Goal: Information Seeking & Learning: Find specific page/section

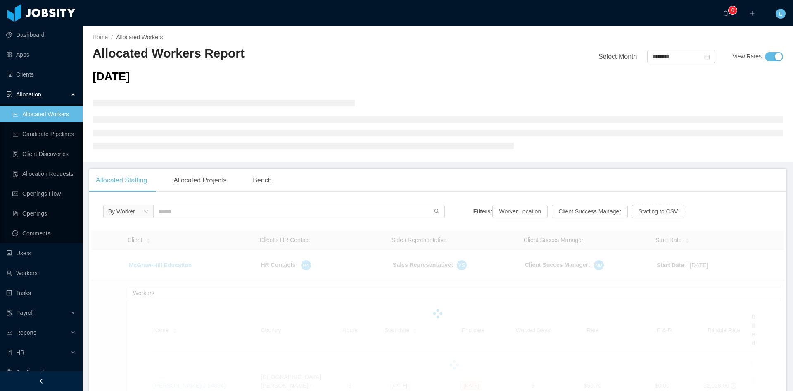
click at [178, 219] on div "By Worker" at bounding box center [274, 213] width 342 height 17
click at [175, 212] on input "text" at bounding box center [299, 211] width 292 height 13
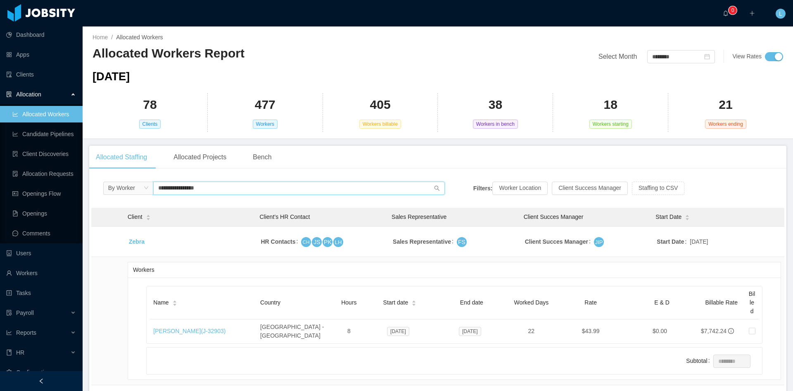
scroll to position [53, 0]
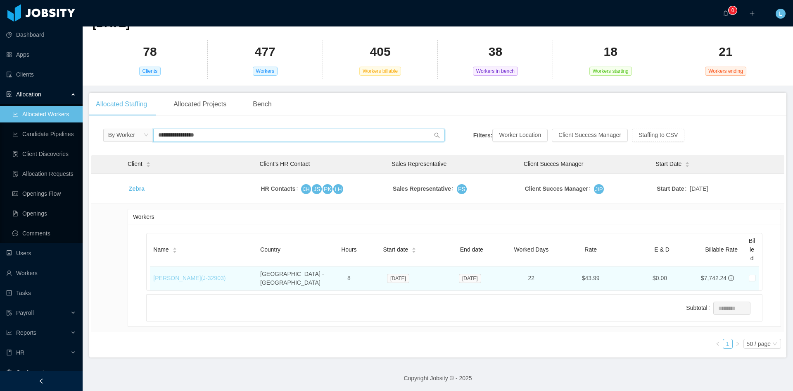
type input "**********"
click at [186, 274] on link "[PERSON_NAME] (J- 32903 )" at bounding box center [189, 277] width 72 height 7
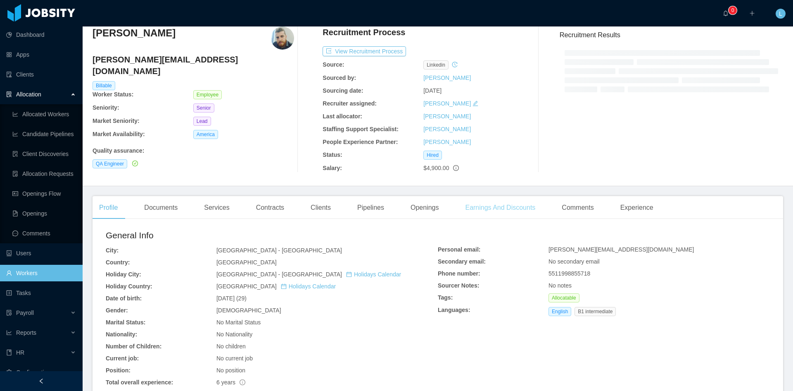
scroll to position [123, 0]
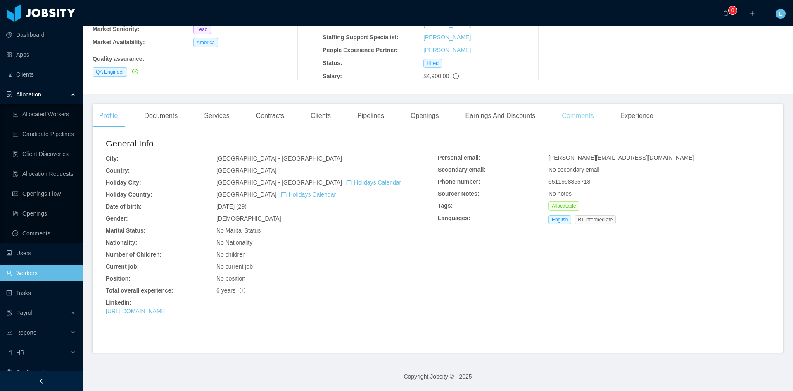
click at [564, 120] on div "Comments" at bounding box center [577, 115] width 45 height 23
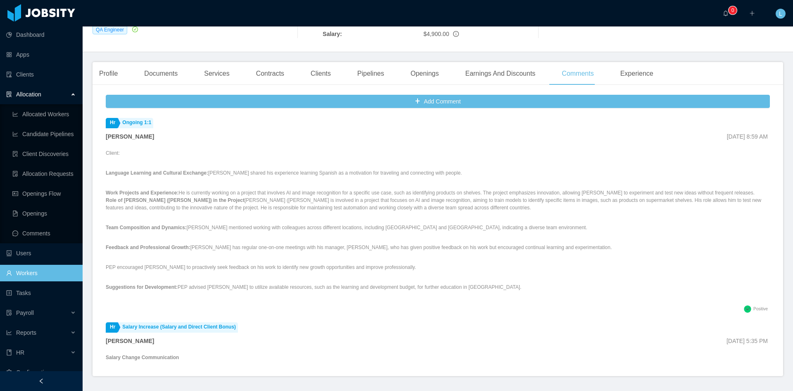
scroll to position [124, 0]
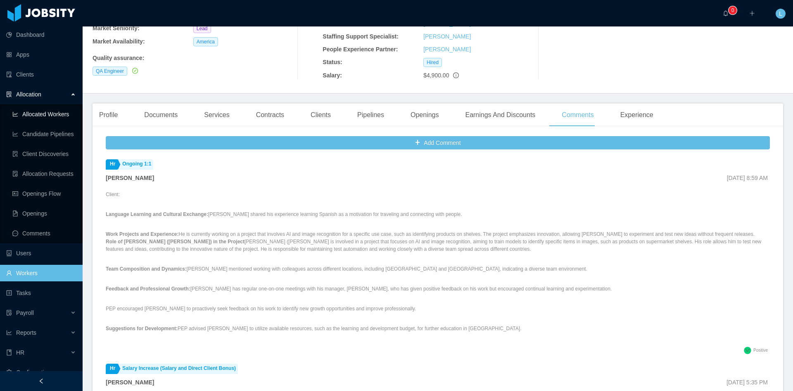
click at [56, 106] on link "Allocated Workers" at bounding box center [44, 114] width 64 height 17
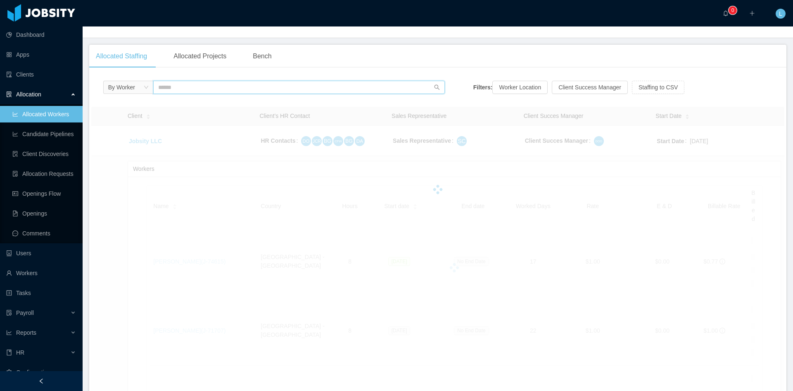
click at [187, 82] on input "text" at bounding box center [299, 87] width 292 height 13
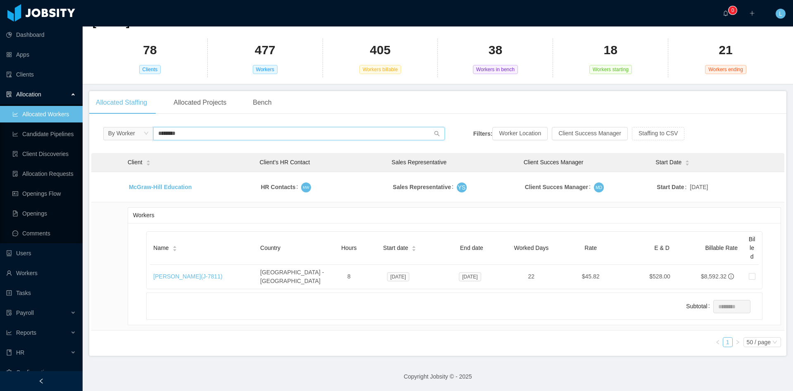
scroll to position [53, 0]
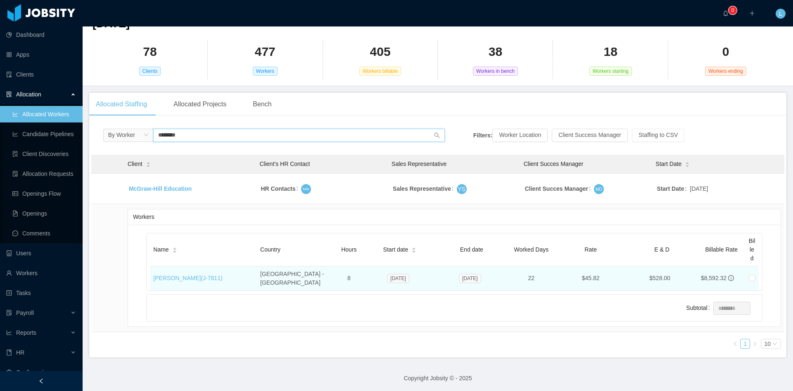
type input "********"
click at [171, 269] on td "[PERSON_NAME] (J- 7811 )" at bounding box center [203, 278] width 107 height 24
click at [174, 274] on link "[PERSON_NAME] (J- 7811 )" at bounding box center [187, 277] width 69 height 7
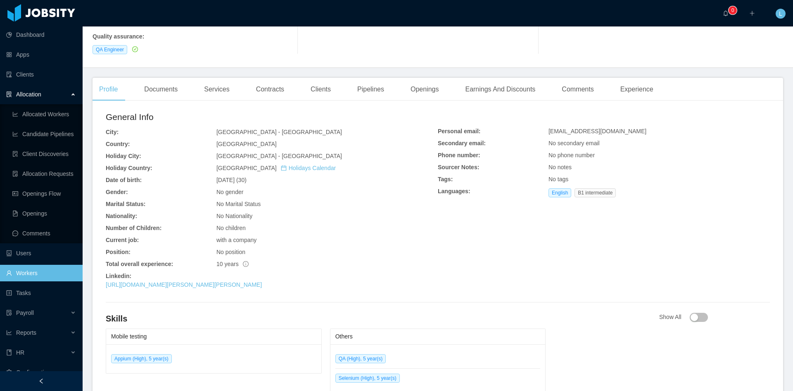
scroll to position [51, 0]
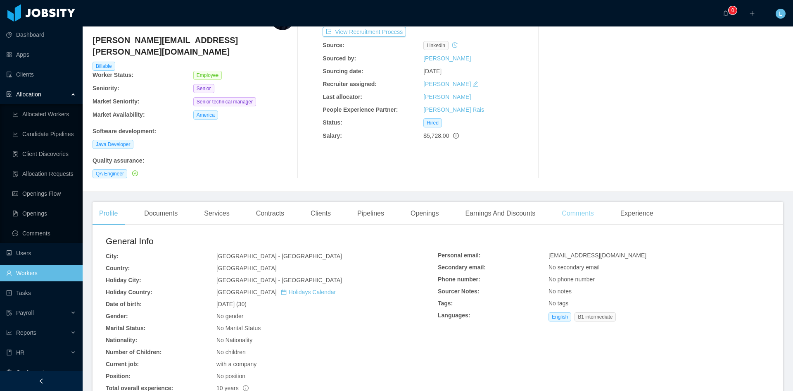
click at [560, 202] on div "Comments" at bounding box center [577, 213] width 45 height 23
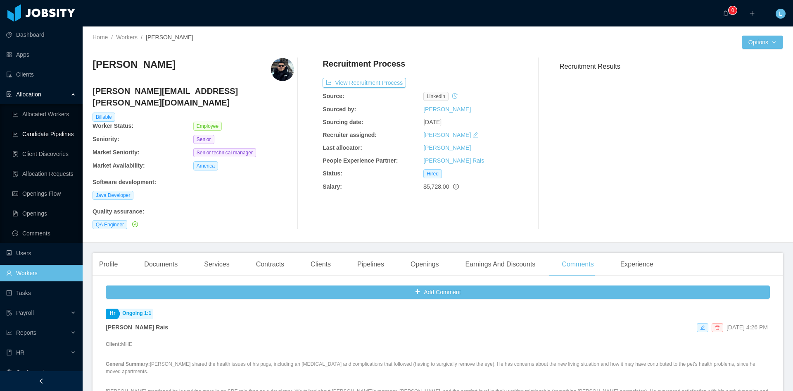
click at [39, 126] on link "Candidate Pipelines" at bounding box center [44, 134] width 64 height 17
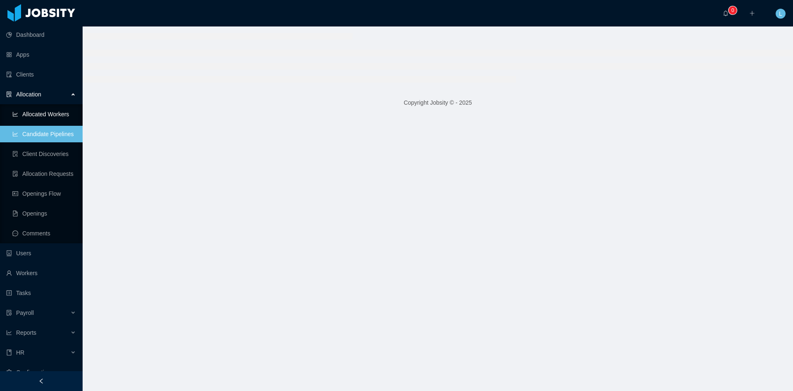
click at [38, 117] on link "Allocated Workers" at bounding box center [44, 114] width 64 height 17
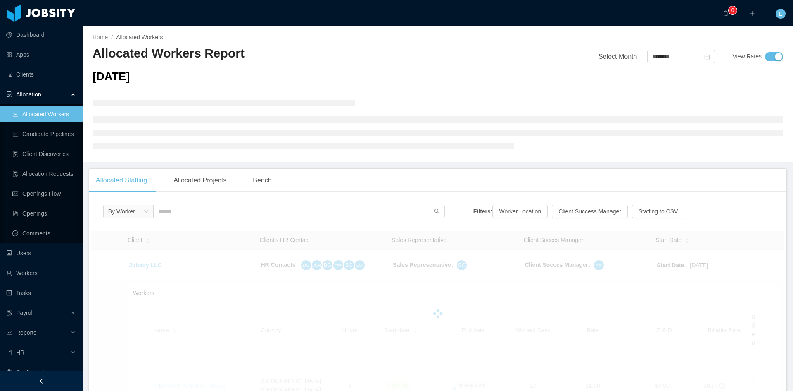
click at [56, 113] on link "Allocated Workers" at bounding box center [44, 114] width 64 height 17
click at [169, 213] on input "text" at bounding box center [299, 211] width 292 height 13
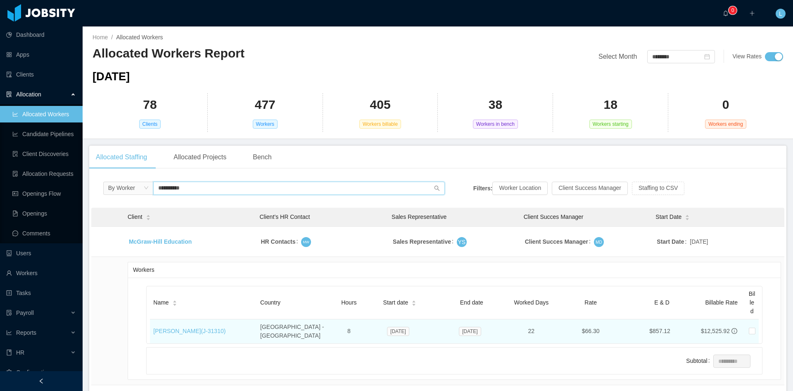
type input "**********"
click at [201, 332] on td "[PERSON_NAME] (J- 31310 )" at bounding box center [203, 331] width 107 height 24
click at [200, 327] on link "[PERSON_NAME] (J- 31310 )" at bounding box center [189, 330] width 72 height 7
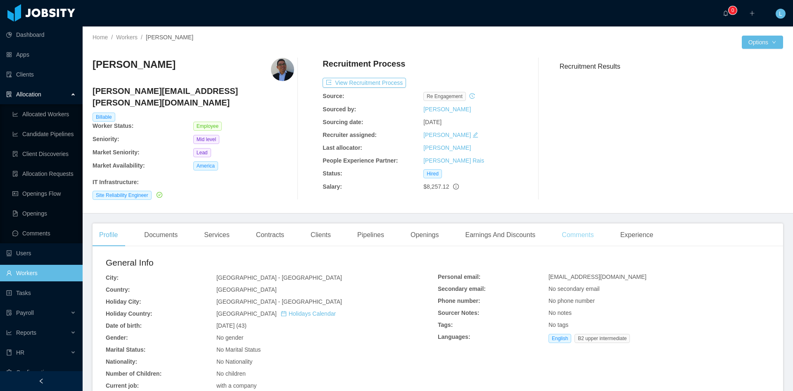
click at [586, 223] on div "Comments" at bounding box center [577, 234] width 45 height 23
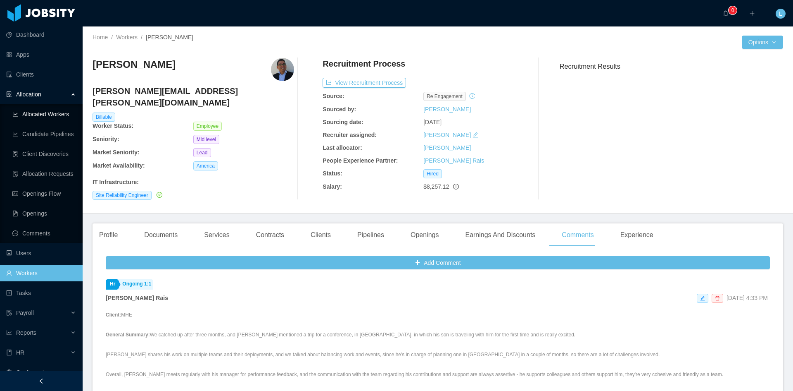
click at [52, 118] on link "Allocated Workers" at bounding box center [44, 114] width 64 height 17
